Goal: Navigation & Orientation: Find specific page/section

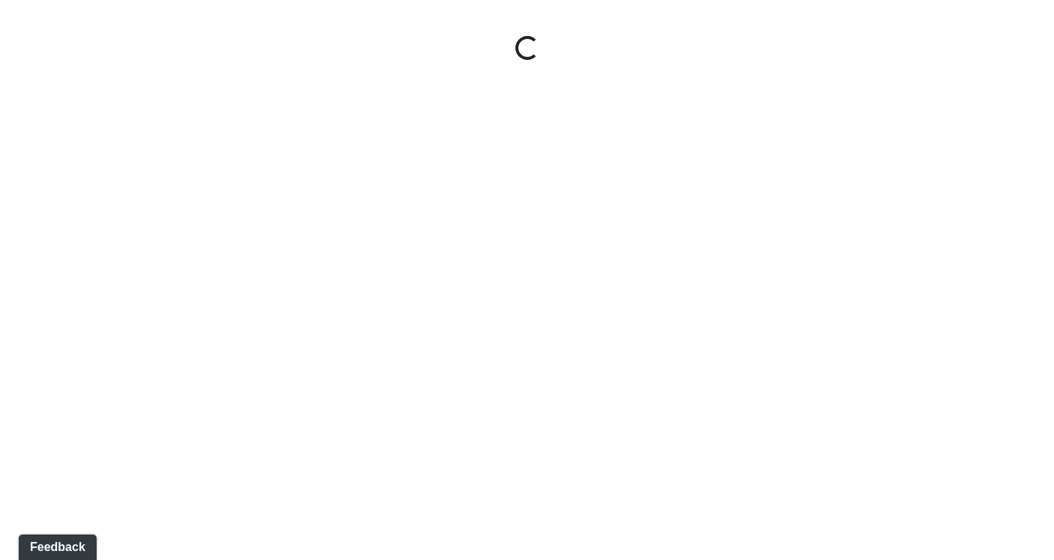
select select "b75WLKiiaJA3cEZUS8gtYH"
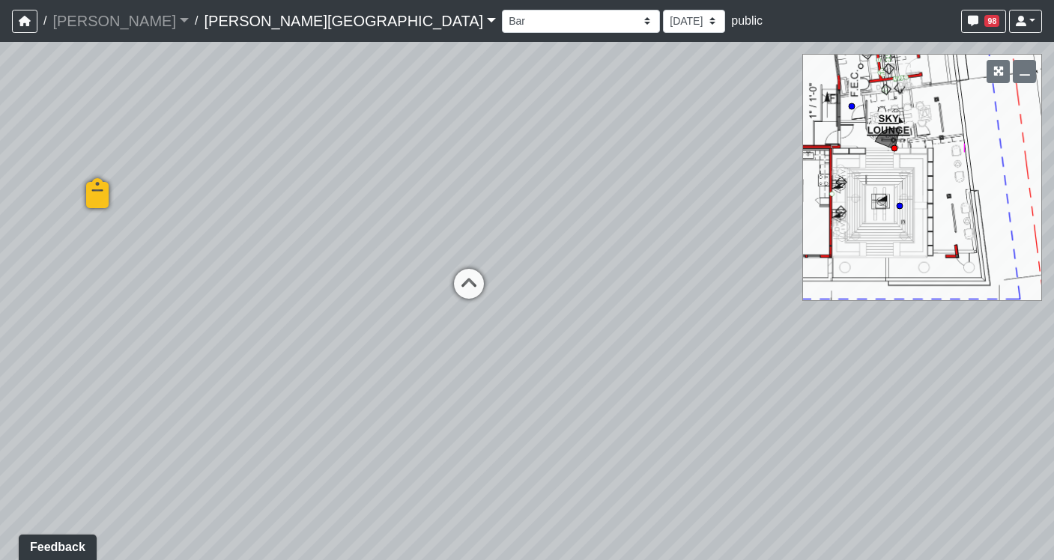
drag, startPoint x: 538, startPoint y: 207, endPoint x: 1519, endPoint y: 186, distance: 981.2
click at [1053, 186] on html "/ Flournoy Flournoy Loading... / Ellison Museum District Ellison Museum Distric…" at bounding box center [527, 280] width 1054 height 560
drag, startPoint x: 620, startPoint y: 341, endPoint x: 1362, endPoint y: 403, distance: 744.6
click at [1053, 403] on html "/ Flournoy Flournoy Loading... / Ellison Museum District Ellison Museum Distric…" at bounding box center [527, 280] width 1054 height 560
drag, startPoint x: 499, startPoint y: 406, endPoint x: 1254, endPoint y: 520, distance: 764.2
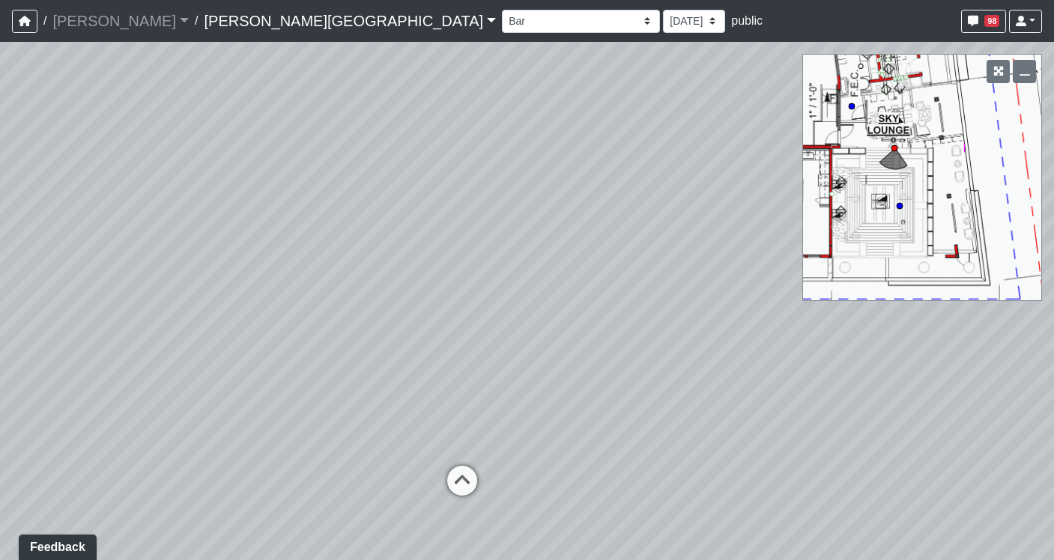
click at [1053, 520] on html "/ Flournoy Flournoy Loading... / Ellison Museum District Ellison Museum Distric…" at bounding box center [527, 280] width 1054 height 560
drag, startPoint x: 426, startPoint y: 422, endPoint x: -96, endPoint y: 314, distance: 533.1
click at [0, 314] on html "/ Flournoy Flournoy Loading... / Ellison Museum District Ellison Museum Distric…" at bounding box center [527, 280] width 1054 height 560
drag, startPoint x: 688, startPoint y: 312, endPoint x: 113, endPoint y: 321, distance: 575.2
click at [113, 321] on div "Loading... Entry Loading... Seating Loading... Created by Sean Graefen - 9/10/2…" at bounding box center [527, 301] width 1054 height 518
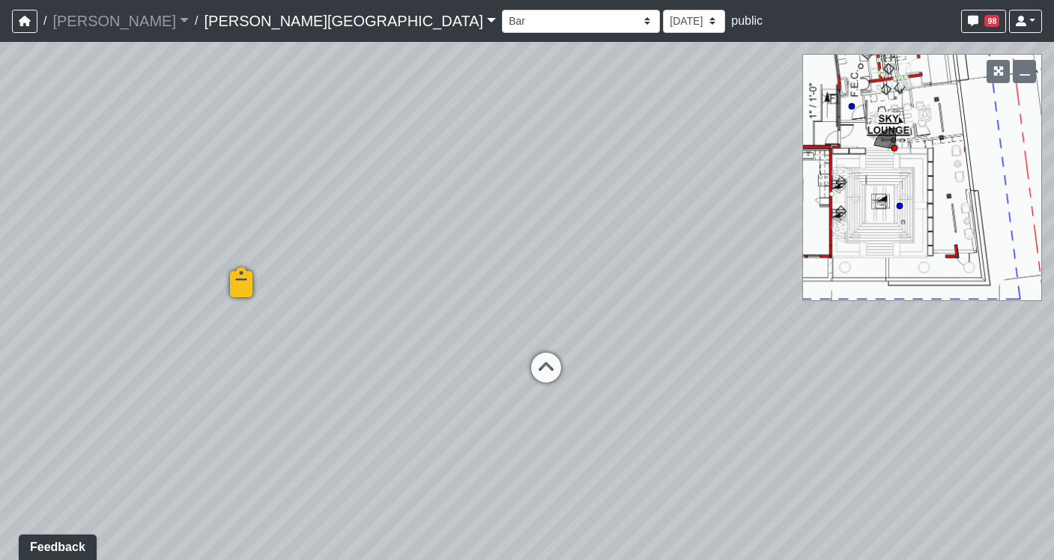
drag, startPoint x: 749, startPoint y: 329, endPoint x: 271, endPoint y: 331, distance: 477.8
click at [271, 331] on div "Loading... Entry Loading... Seating Loading... Created by Sean Graefen - 9/10/2…" at bounding box center [527, 301] width 1054 height 518
drag, startPoint x: 746, startPoint y: 356, endPoint x: -68, endPoint y: 294, distance: 816.4
click at [0, 294] on html "/ Flournoy Flournoy Loading... / Ellison Museum District Ellison Museum Distric…" at bounding box center [527, 280] width 1054 height 560
drag, startPoint x: 721, startPoint y: 296, endPoint x: 648, endPoint y: 297, distance: 73.4
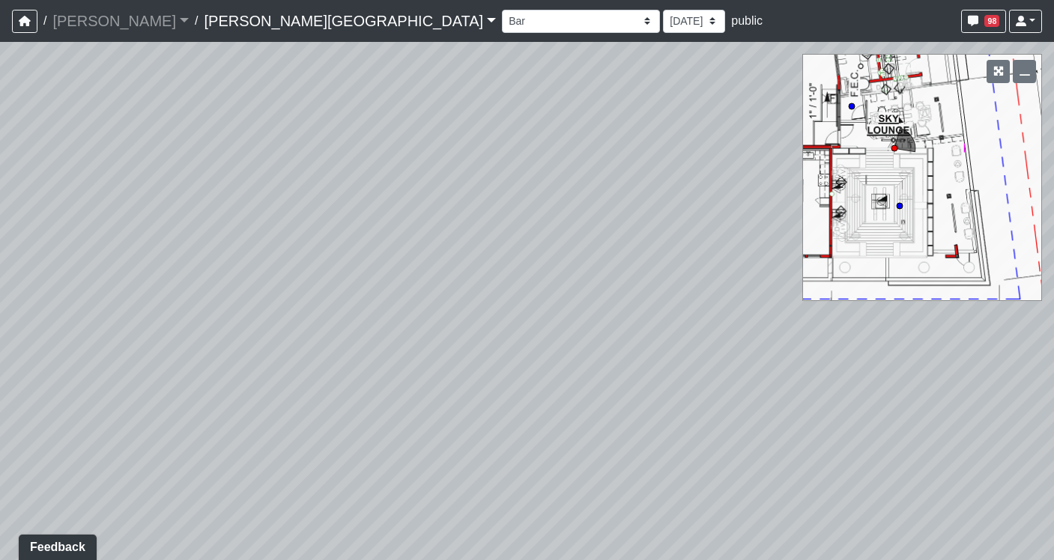
click at [648, 297] on div "Loading... Entry Loading... Seating Loading... Created by Sean Graefen - 9/10/2…" at bounding box center [527, 301] width 1054 height 518
drag, startPoint x: 544, startPoint y: 249, endPoint x: 1377, endPoint y: 396, distance: 846.4
click at [1053, 396] on html "/ Flournoy Flournoy Loading... / Ellison Museum District Ellison Museum Distric…" at bounding box center [527, 280] width 1054 height 560
drag, startPoint x: 410, startPoint y: 383, endPoint x: 7, endPoint y: 279, distance: 416.1
click at [25, 282] on div "Loading... Entry Loading... Seating Loading... Created by Sean Graefen - 9/10/2…" at bounding box center [527, 301] width 1054 height 518
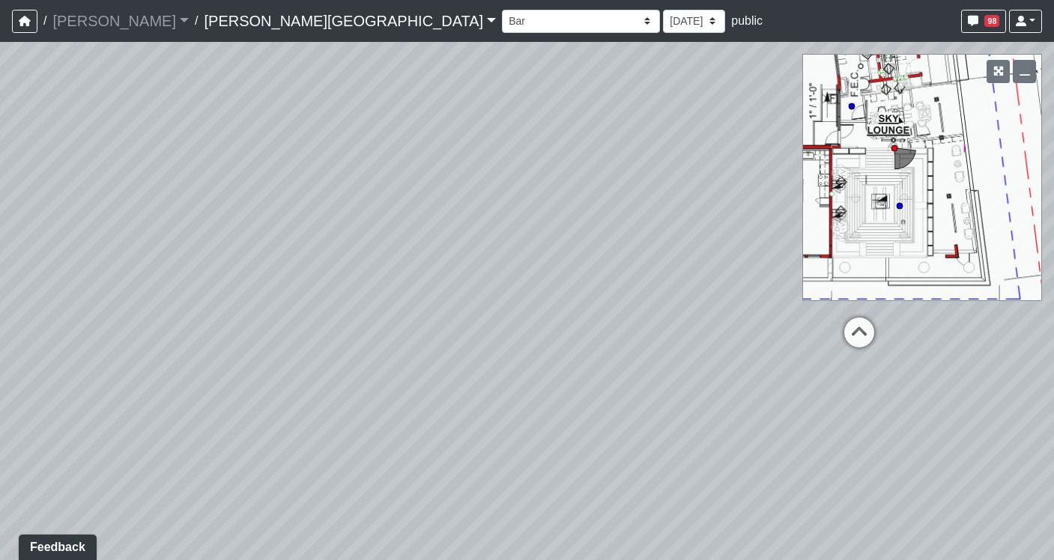
drag, startPoint x: 509, startPoint y: 408, endPoint x: 315, endPoint y: 412, distance: 194.0
click at [315, 412] on div "Loading... Entry Loading... Seating Loading... Created by Sean Graefen - 9/10/2…" at bounding box center [527, 301] width 1054 height 518
drag, startPoint x: 282, startPoint y: 195, endPoint x: 1002, endPoint y: 173, distance: 720.0
click at [1011, 165] on div "Loading... Entry Loading... Seating Loading... Created by Sean Graefen - 9/10/2…" at bounding box center [527, 301] width 1054 height 518
drag, startPoint x: 386, startPoint y: 329, endPoint x: 1140, endPoint y: 208, distance: 763.8
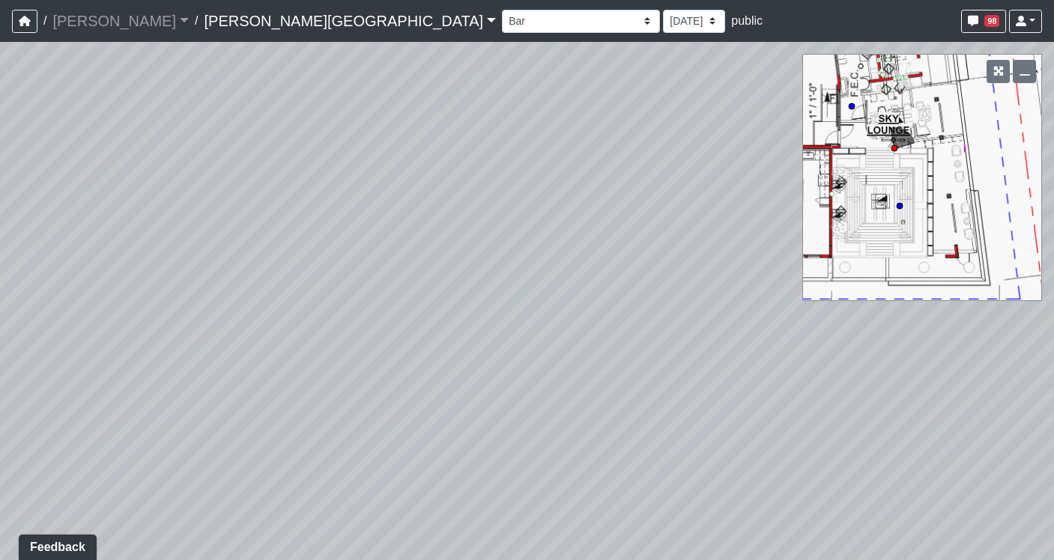
click at [1053, 208] on html "/ Flournoy Flournoy Loading... / Ellison Museum District Ellison Museum Distric…" at bounding box center [527, 280] width 1054 height 560
drag, startPoint x: 411, startPoint y: 309, endPoint x: 999, endPoint y: 374, distance: 591.5
click at [1000, 374] on div "Loading... Entry Loading... Seating Loading... Created by Sean Graefen - 9/10/2…" at bounding box center [527, 301] width 1054 height 518
click at [237, 278] on icon at bounding box center [251, 285] width 45 height 45
select select "gyx31D7RvGdwkULgNvdQBo"
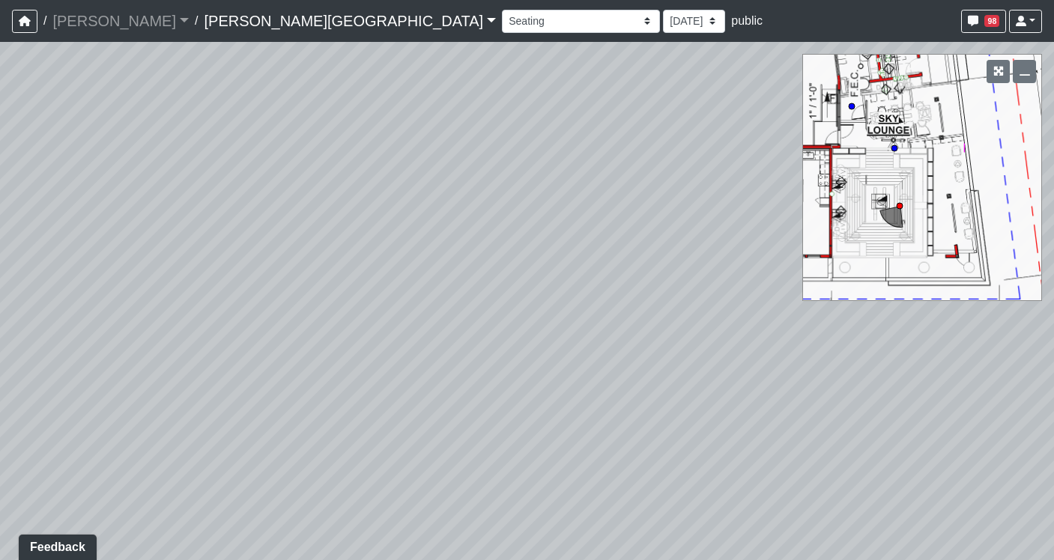
drag, startPoint x: 546, startPoint y: 340, endPoint x: -134, endPoint y: 353, distance: 680.1
click at [0, 353] on html "/ Flournoy Flournoy Loading... / Ellison Museum District Ellison Museum Distric…" at bounding box center [527, 280] width 1054 height 560
drag, startPoint x: 455, startPoint y: 365, endPoint x: 420, endPoint y: 531, distance: 169.2
click at [420, 531] on div "Loading... Entry Loading... Seating Loading... Created by Sean Graefen - 9/10/2…" at bounding box center [527, 301] width 1054 height 518
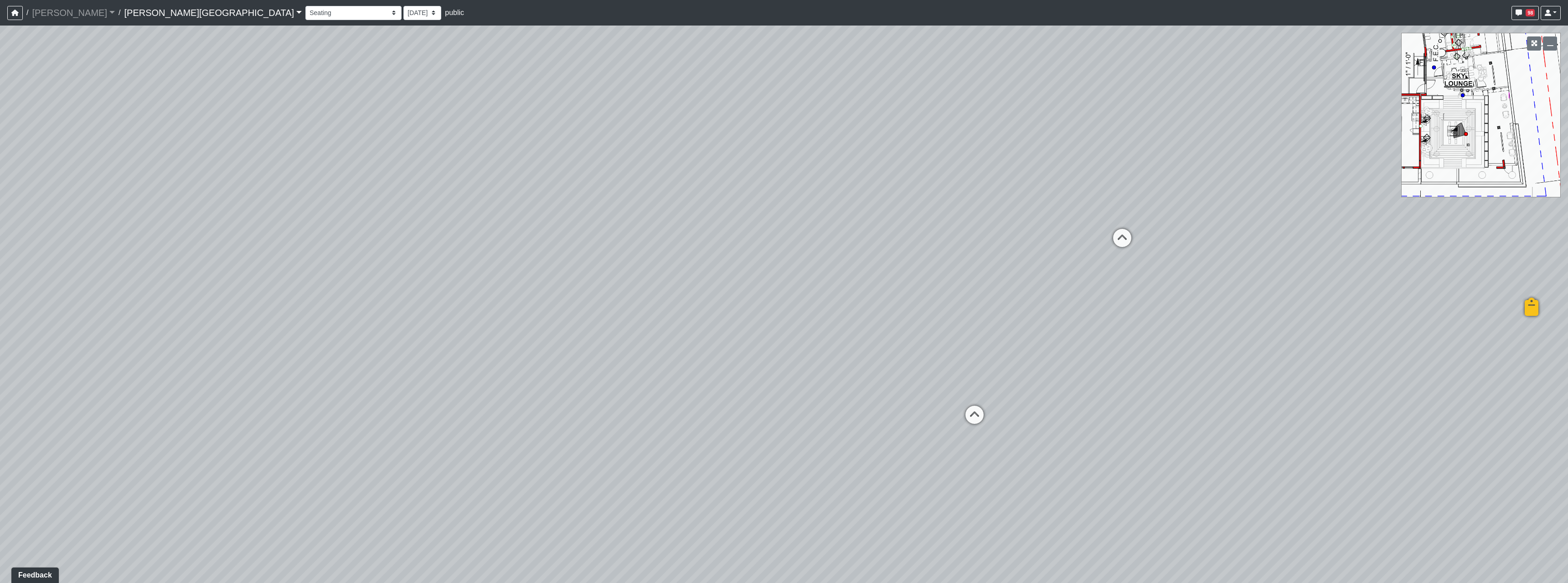
drag, startPoint x: 386, startPoint y: 324, endPoint x: 1284, endPoint y: 315, distance: 898.0
click at [641, 315] on div "Loading... Entry Loading... Seating Loading... Created by Sean Graefen - 9/10/2…" at bounding box center [784, 304] width 1568 height 557
drag, startPoint x: 447, startPoint y: 320, endPoint x: 1420, endPoint y: 309, distance: 973.1
click at [641, 309] on div "Loading... Entry Loading... Seating Loading... Created by Sean Graefen - 9/10/2…" at bounding box center [784, 304] width 1568 height 557
drag, startPoint x: 671, startPoint y: 326, endPoint x: 337, endPoint y: 327, distance: 334.0
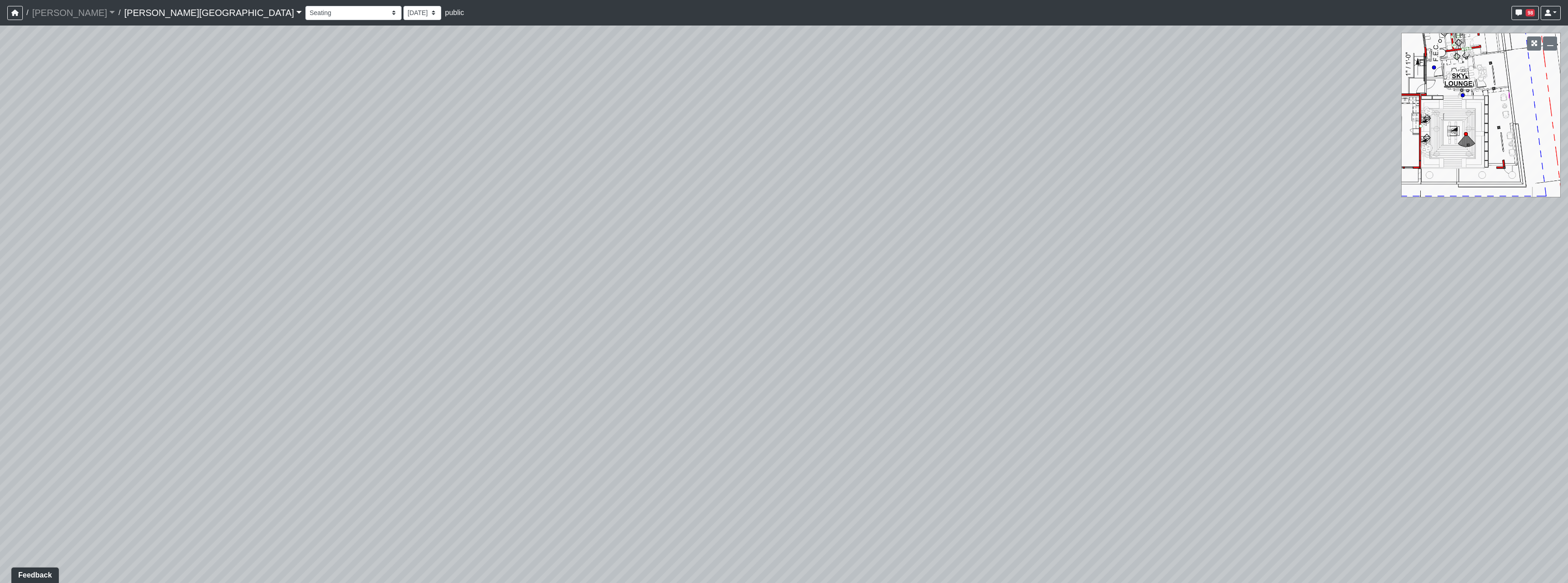
click at [359, 326] on div "Loading... Entry Loading... Seating Loading... Created by Sean Graefen - 9/10/2…" at bounding box center [784, 304] width 1568 height 557
